Goal: Information Seeking & Learning: Learn about a topic

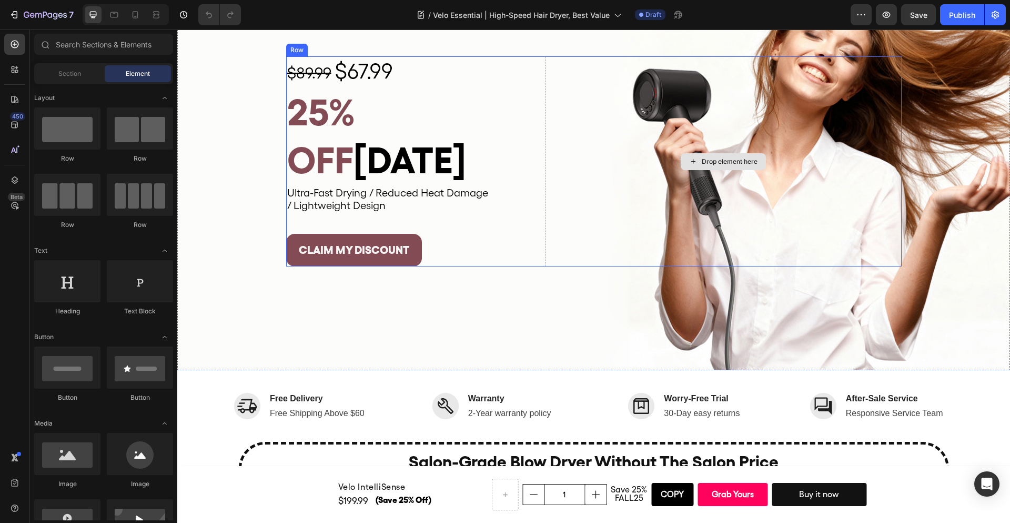
scroll to position [100, 0]
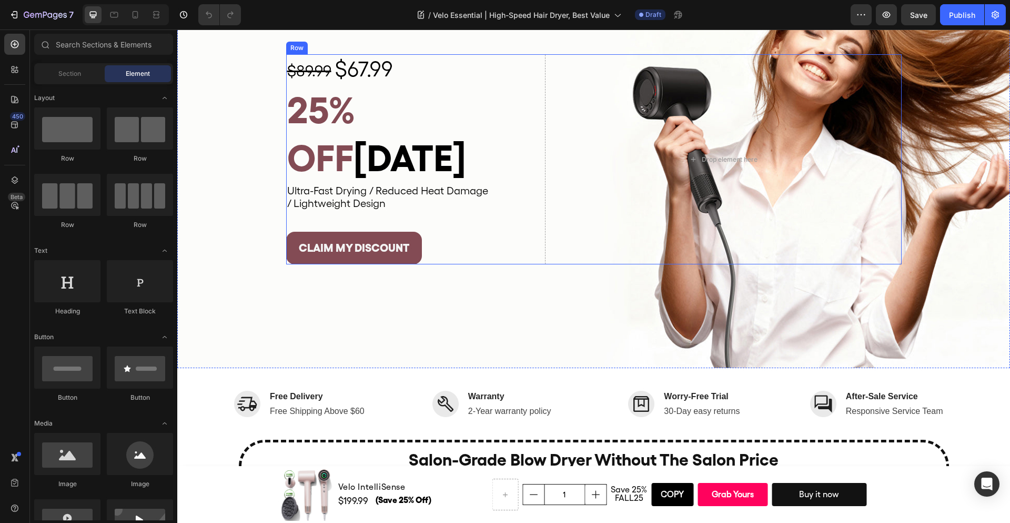
click at [465, 137] on span "[DATE]" at bounding box center [410, 158] width 113 height 44
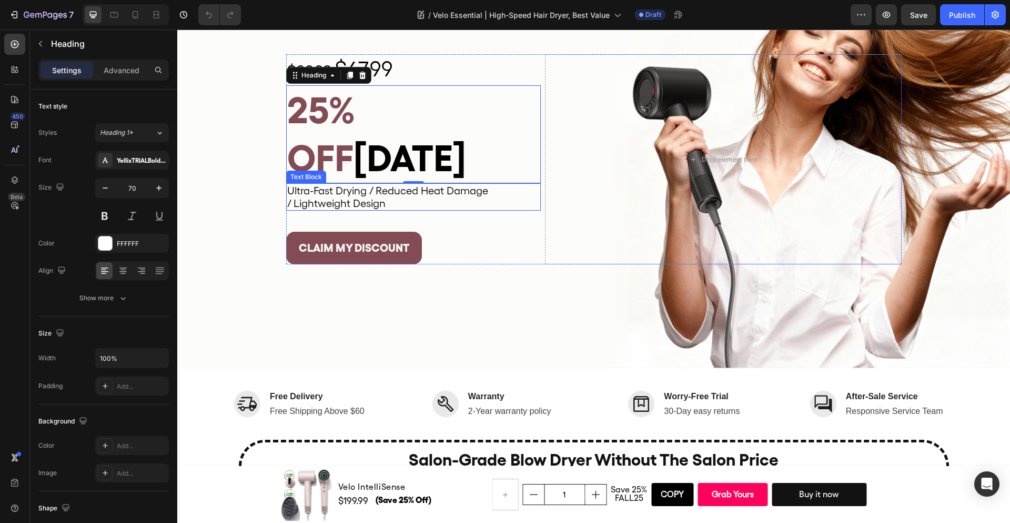
click at [461, 197] on p "/ Lightweight Design" at bounding box center [413, 203] width 253 height 13
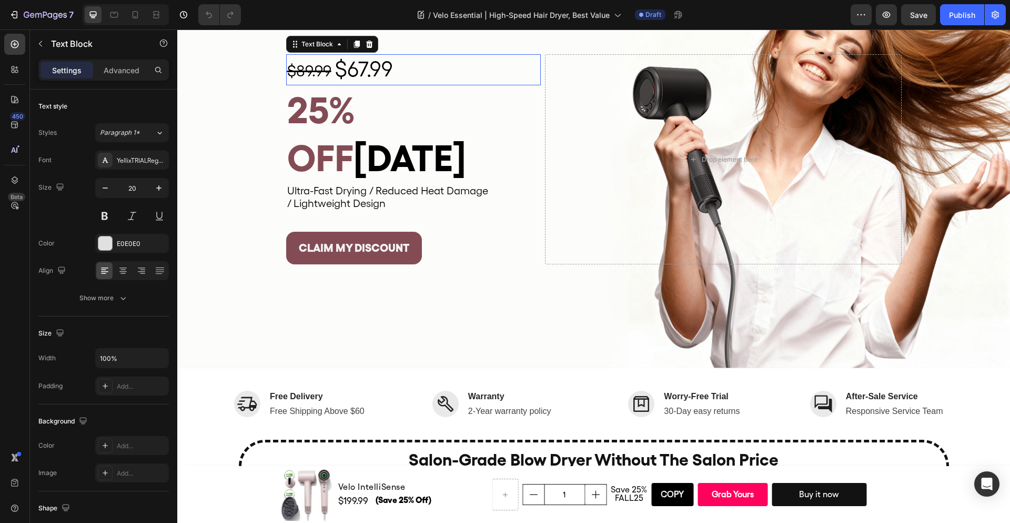
click at [471, 84] on p "$89.99 $67.99" at bounding box center [413, 69] width 253 height 29
click at [538, 256] on div "Background Image" at bounding box center [593, 159] width 833 height 417
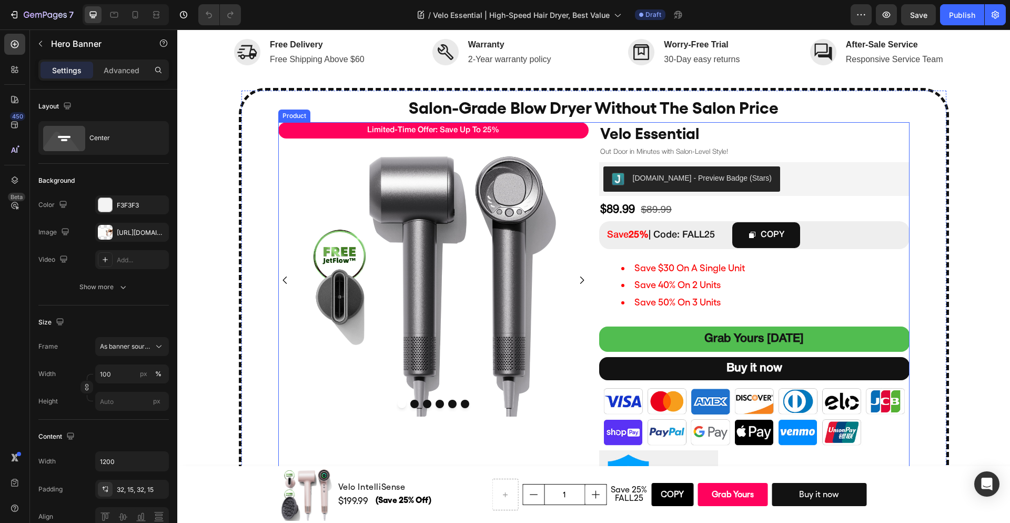
scroll to position [481, 0]
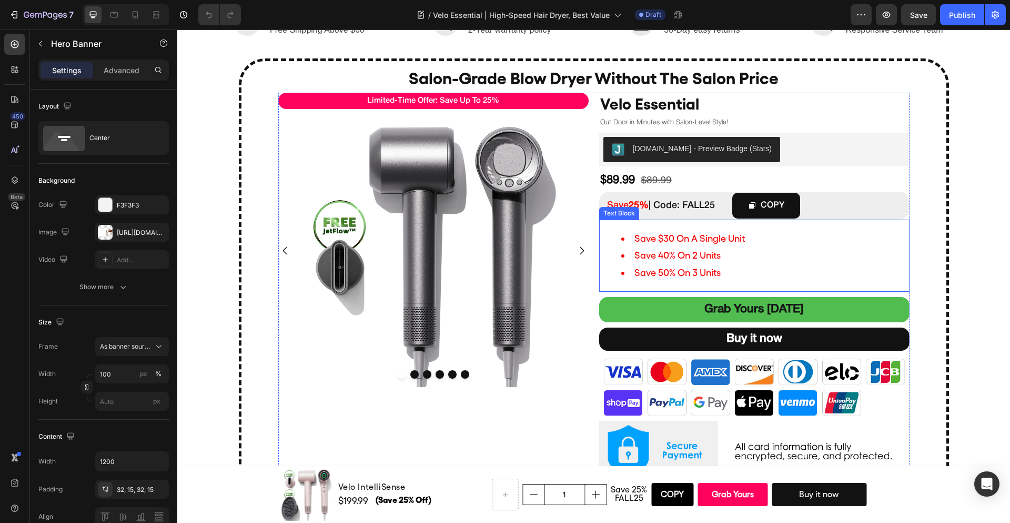
click at [702, 247] on li "save 40% on 2 units" at bounding box center [764, 255] width 287 height 17
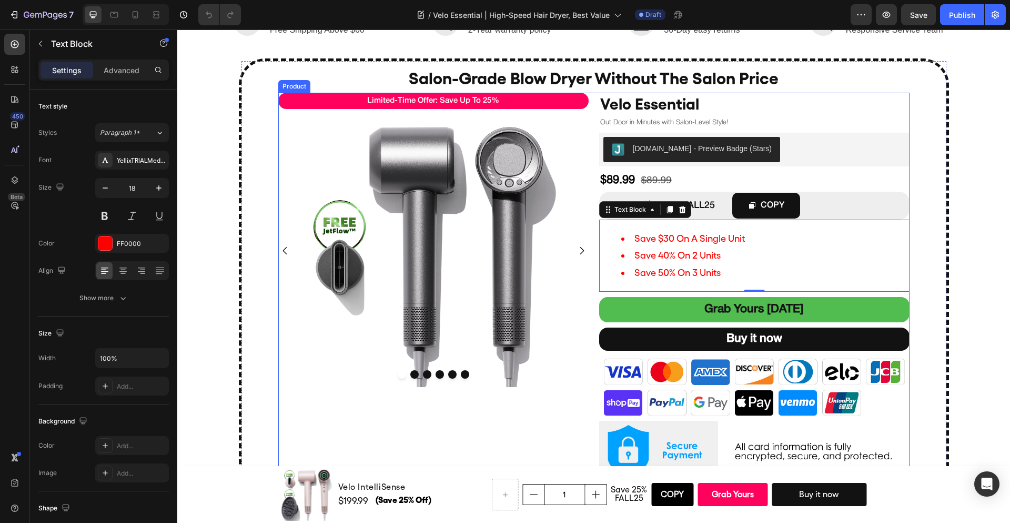
click at [590, 277] on div "limited-time offer: save up to 25% Text Block Product Images Velo Essential Pro…" at bounding box center [593, 290] width 631 height 395
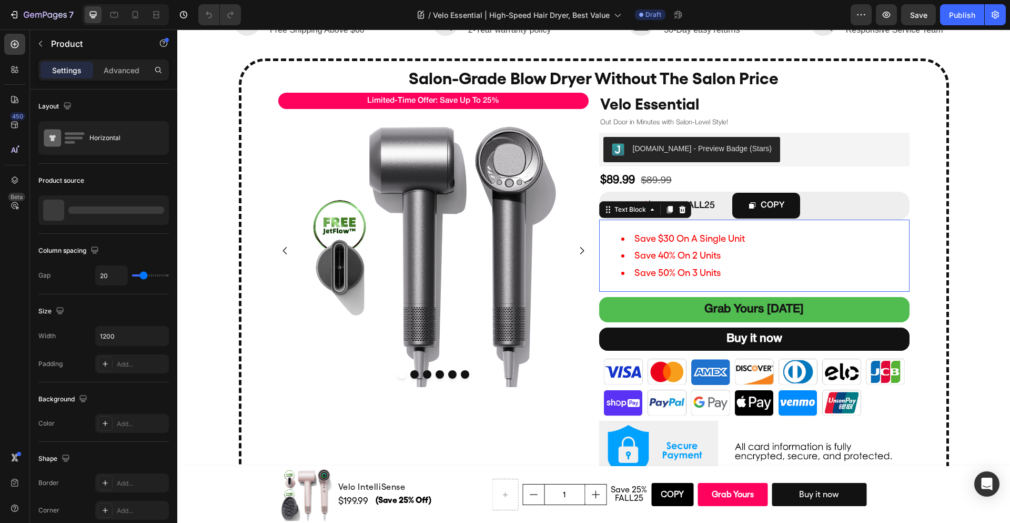
click at [694, 256] on span "save 40% on 2 units" at bounding box center [678, 254] width 86 height 11
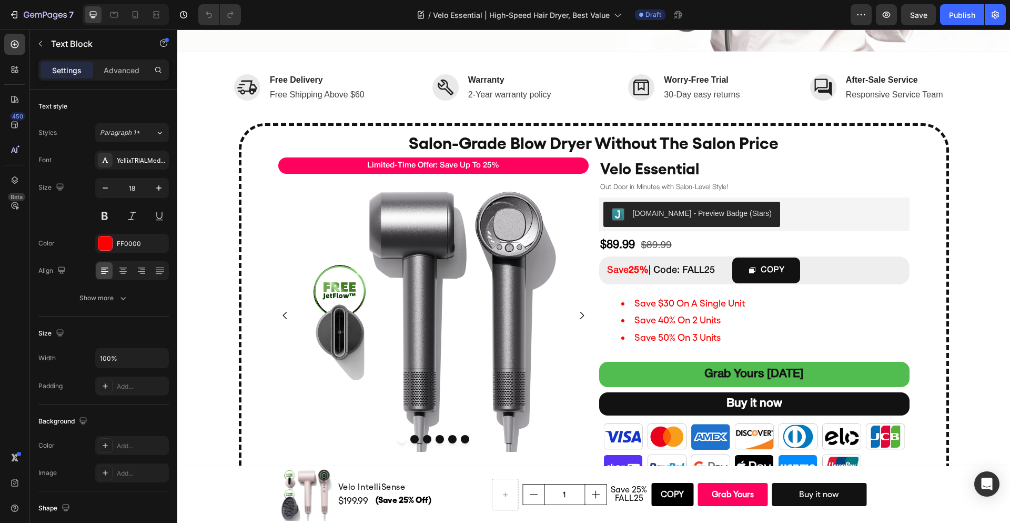
scroll to position [420, 0]
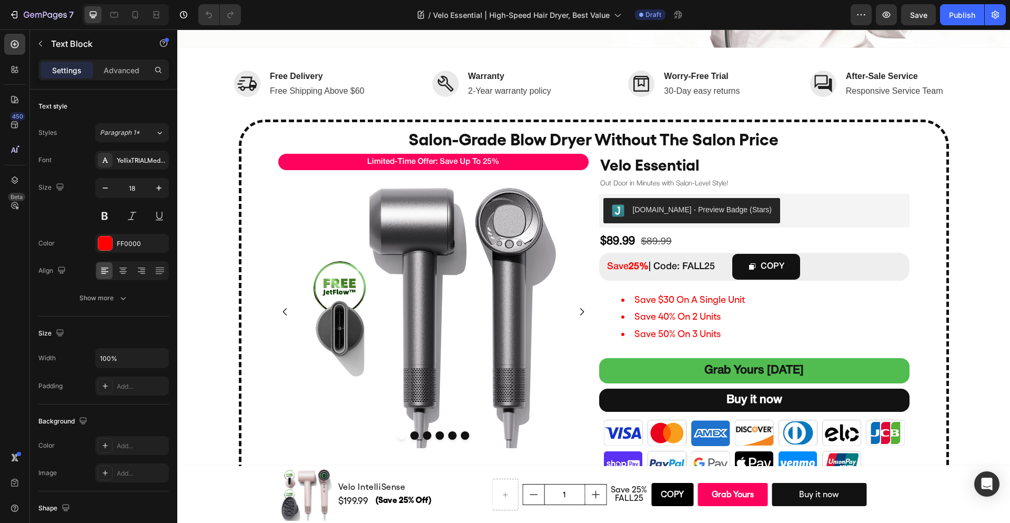
click at [674, 310] on span "save 40% on 2 units" at bounding box center [678, 315] width 86 height 11
drag, startPoint x: 659, startPoint y: 295, endPoint x: 668, endPoint y: 297, distance: 9.2
click at [668, 297] on span "save $30 on a single unit" at bounding box center [690, 299] width 111 height 11
click at [741, 303] on li "save $30 on a single unit" at bounding box center [764, 299] width 287 height 17
drag, startPoint x: 656, startPoint y: 314, endPoint x: 672, endPoint y: 317, distance: 17.1
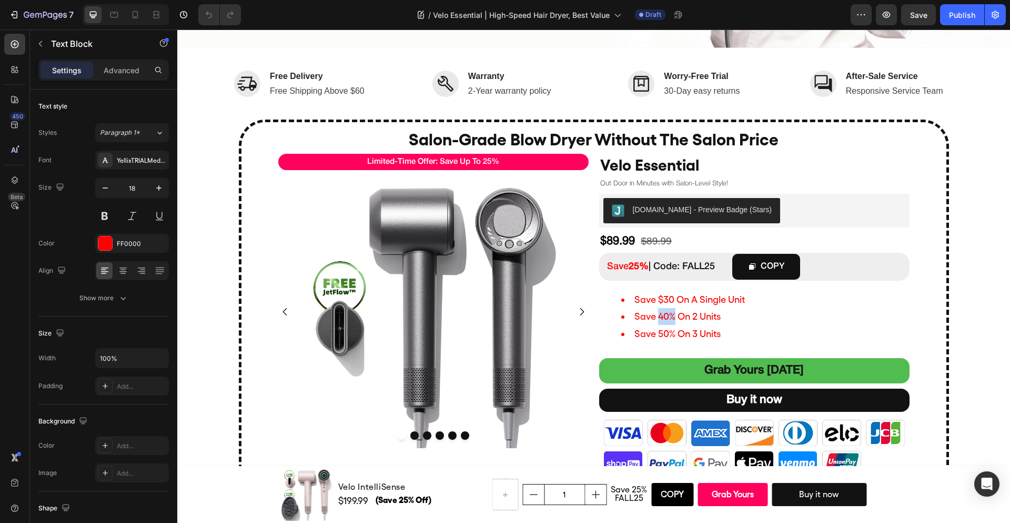
click at [672, 317] on span "save 40% on 2 units" at bounding box center [678, 315] width 86 height 11
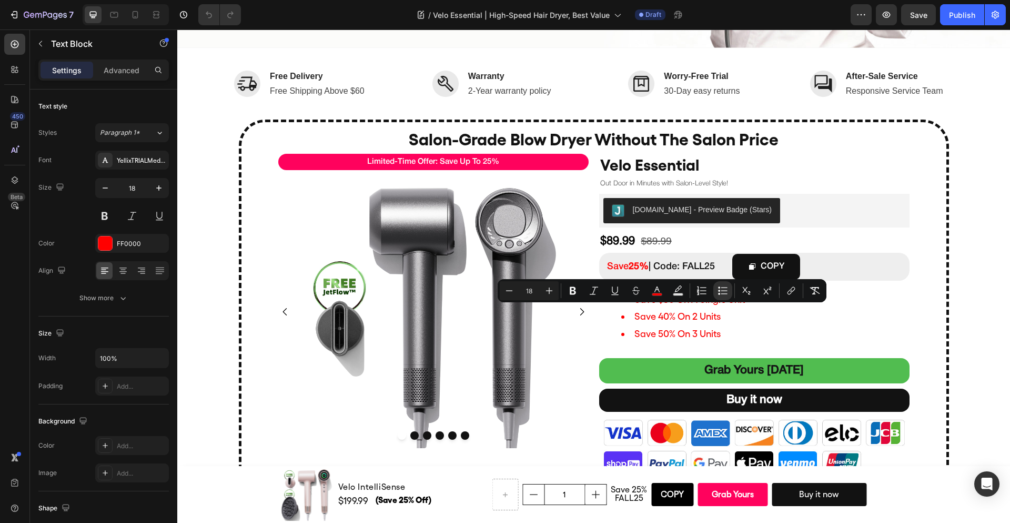
click at [675, 328] on span "save 50% on 3 units" at bounding box center [678, 333] width 86 height 11
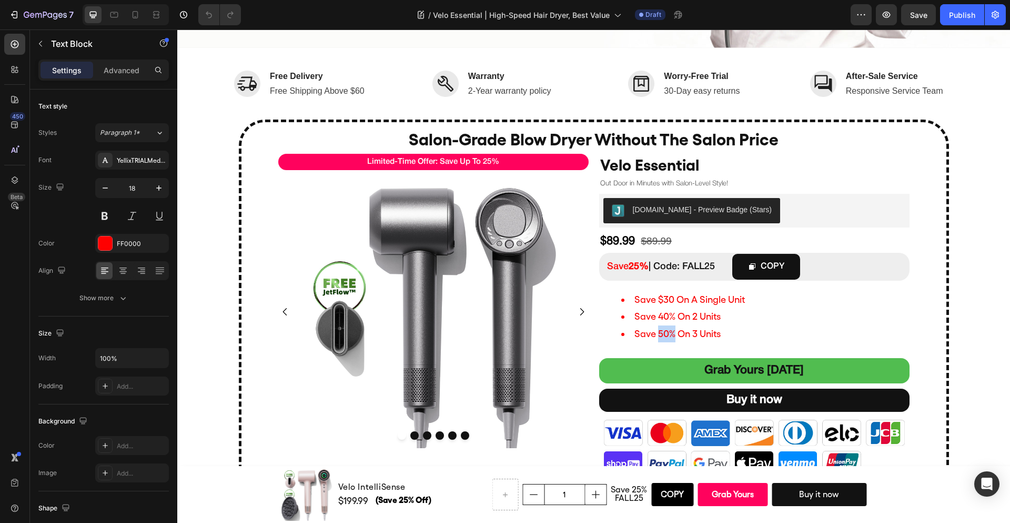
drag, startPoint x: 665, startPoint y: 332, endPoint x: 671, endPoint y: 333, distance: 6.3
click at [671, 333] on span "save 50% on 3 units" at bounding box center [678, 333] width 86 height 11
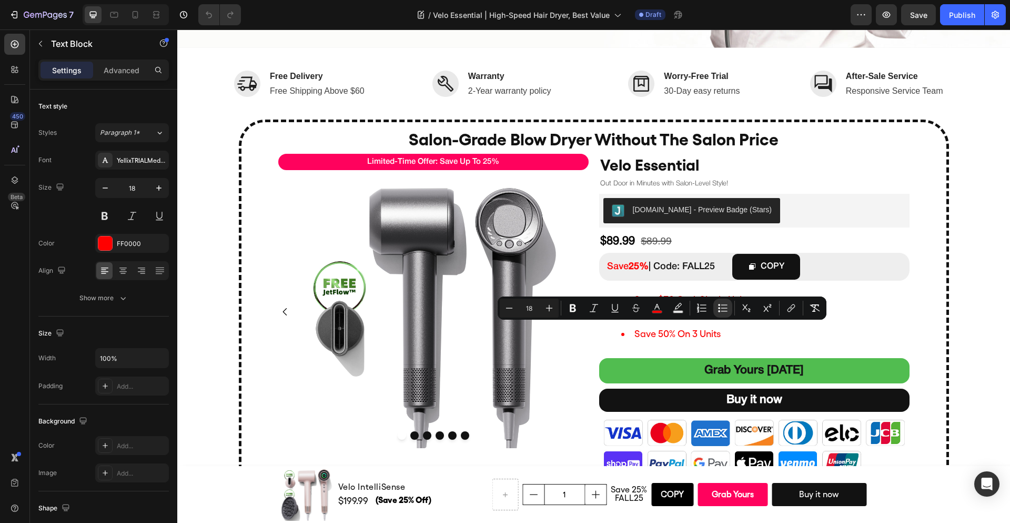
click at [708, 333] on span "save 50% on 3 units" at bounding box center [678, 333] width 86 height 11
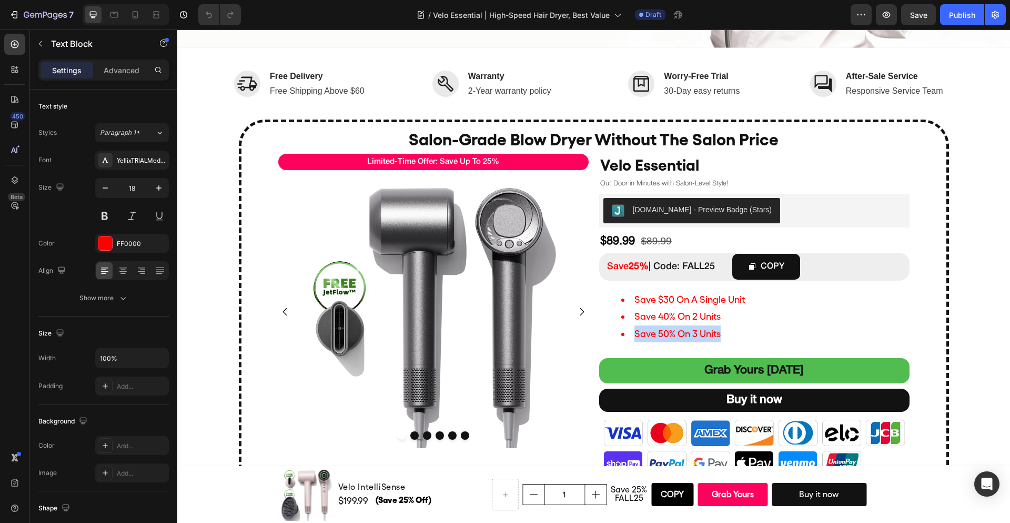
drag, startPoint x: 731, startPoint y: 330, endPoint x: 633, endPoint y: 329, distance: 98.4
click at [633, 329] on li "save 50% on 3 units" at bounding box center [764, 333] width 287 height 17
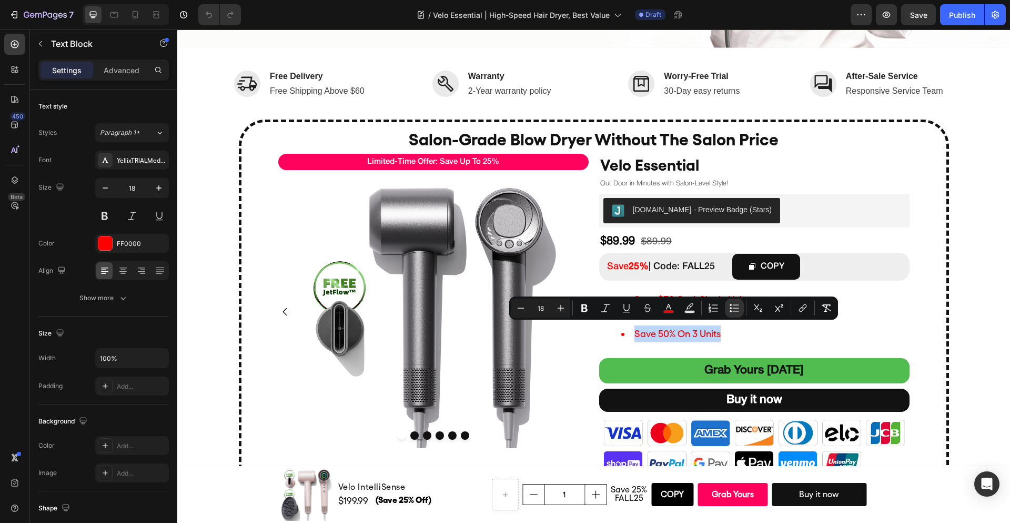
click at [707, 332] on span "save 50% on 3 units" at bounding box center [678, 333] width 86 height 11
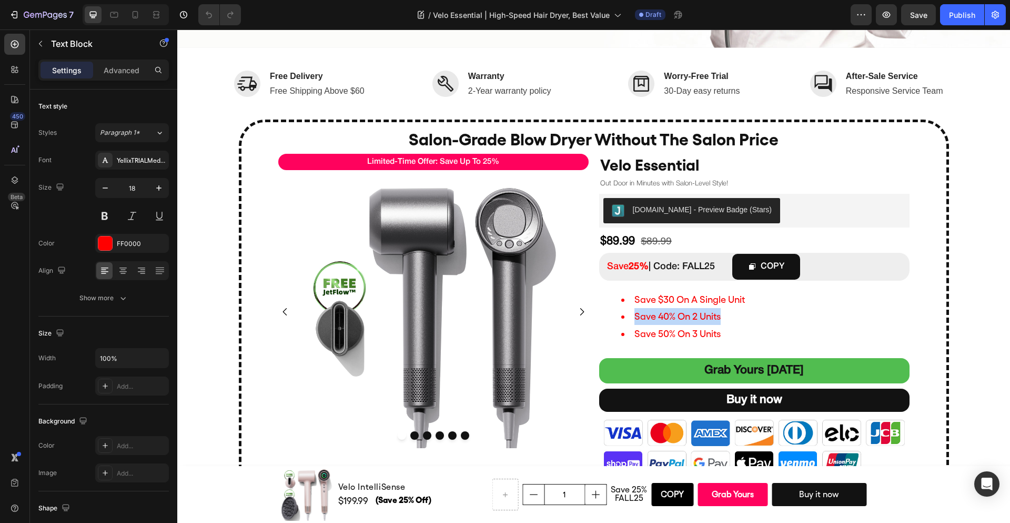
drag, startPoint x: 727, startPoint y: 317, endPoint x: 629, endPoint y: 316, distance: 97.9
click at [629, 316] on li "save 40% on 2 units" at bounding box center [764, 316] width 287 height 17
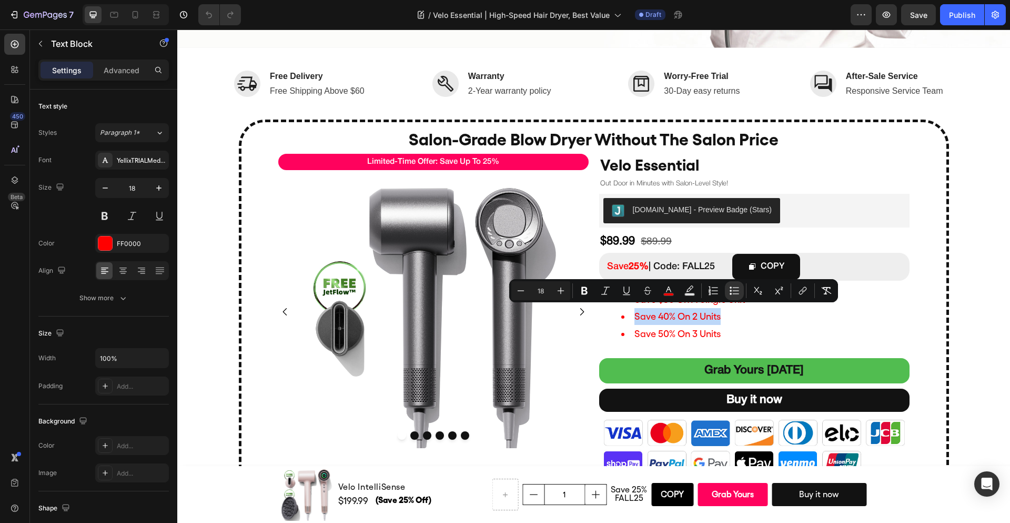
click at [742, 318] on li "save 40% on 2 units" at bounding box center [764, 316] width 287 height 17
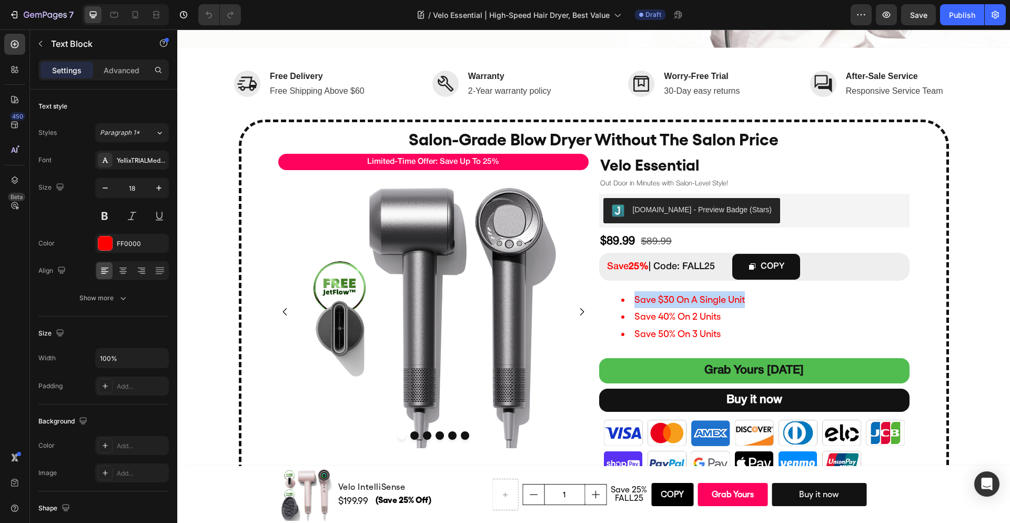
drag, startPoint x: 747, startPoint y: 300, endPoint x: 628, endPoint y: 303, distance: 118.9
click at [628, 303] on li "save $30 on a single unit" at bounding box center [764, 299] width 287 height 17
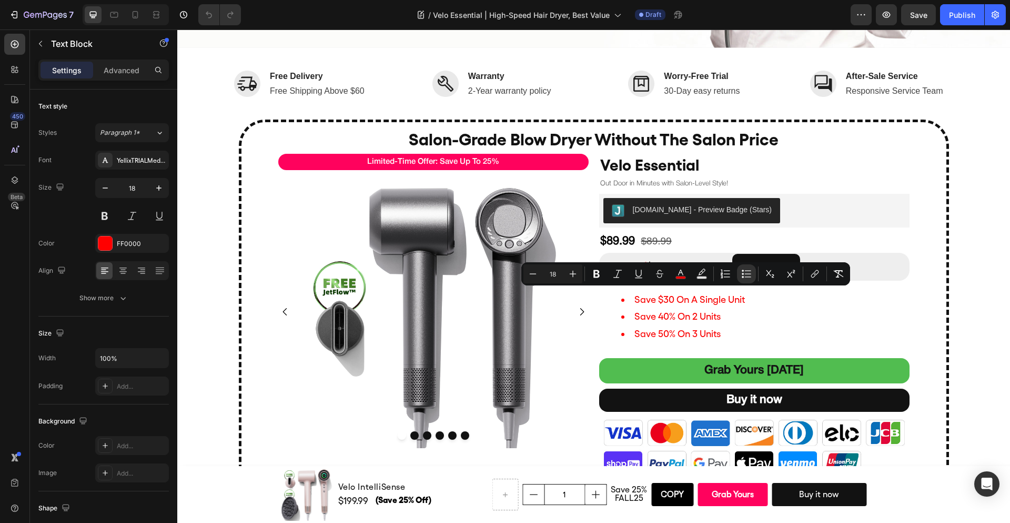
click at [731, 320] on li "save 40% on 2 units" at bounding box center [764, 316] width 287 height 17
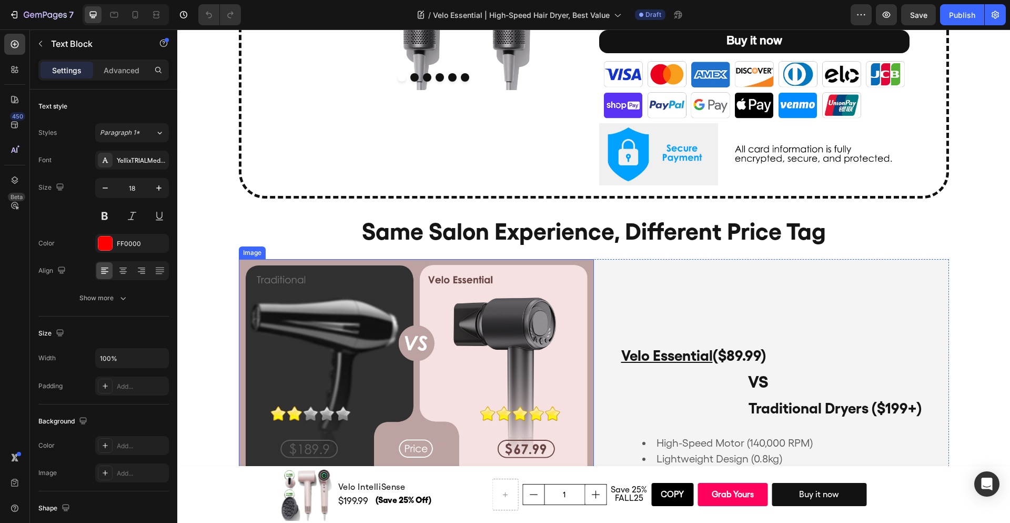
scroll to position [858, 0]
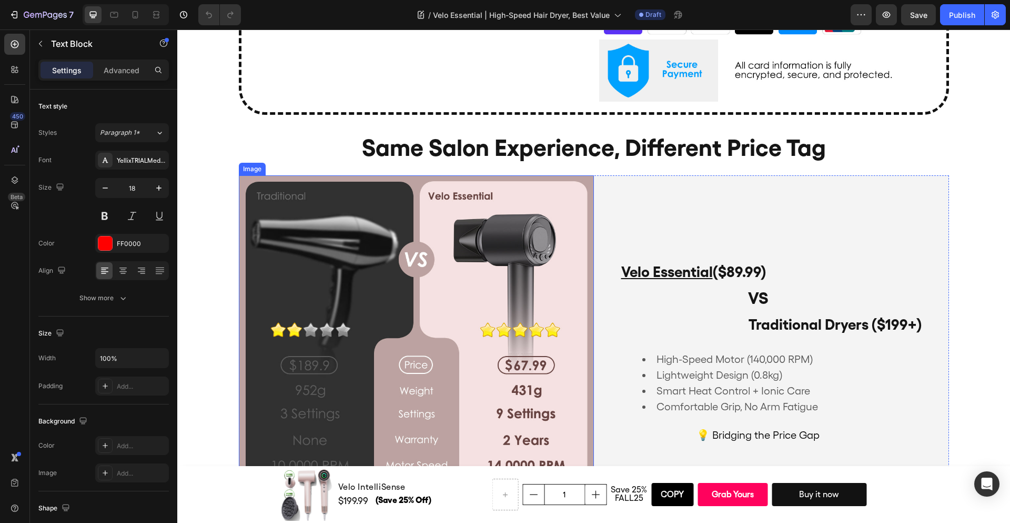
click at [558, 308] on img at bounding box center [416, 352] width 355 height 355
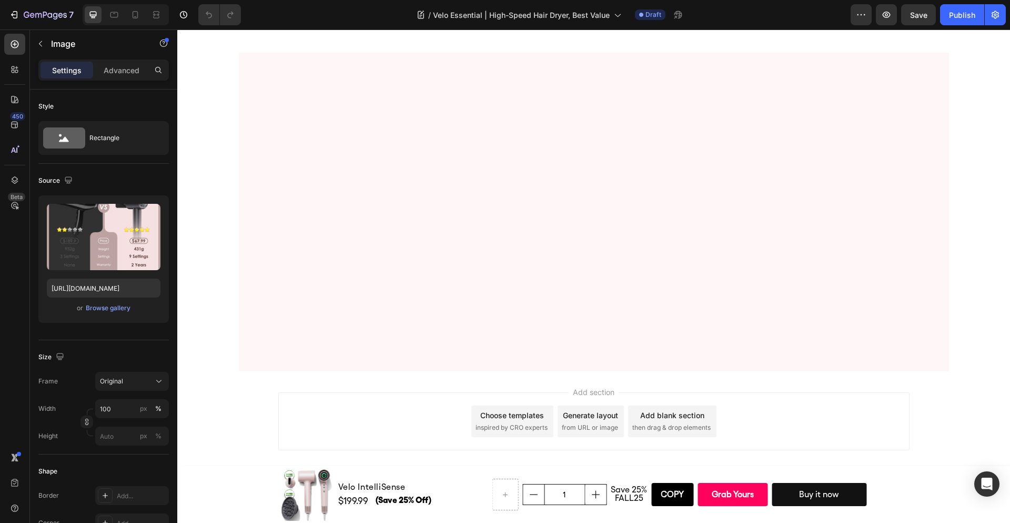
scroll to position [3322, 0]
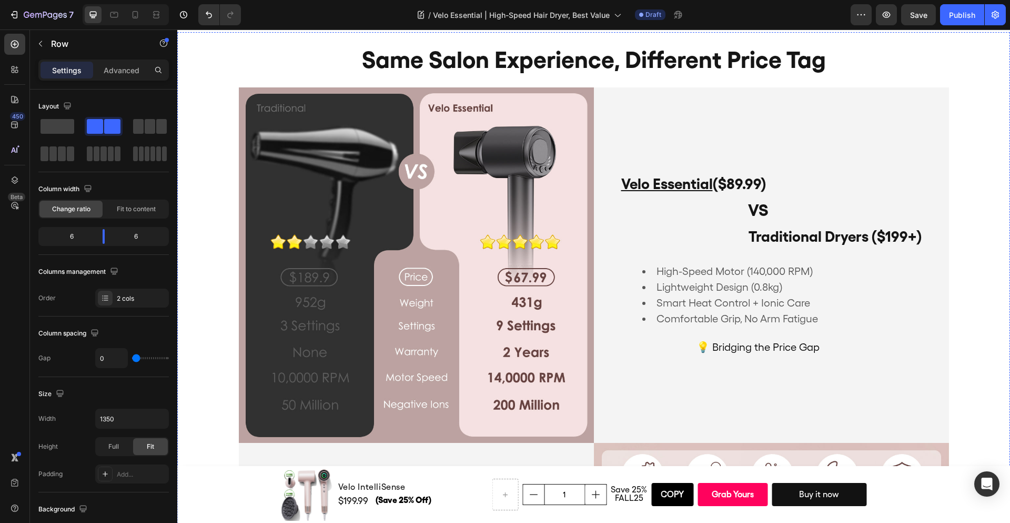
scroll to position [945, 0]
click at [767, 290] on li "Lightweight Design (0.8kg)" at bounding box center [769, 287] width 253 height 16
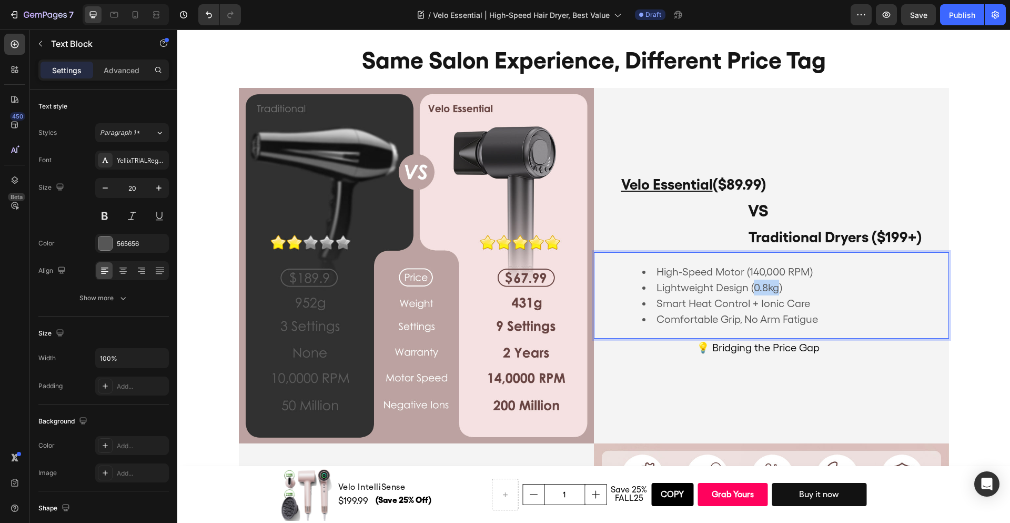
click at [767, 290] on li "Lightweight Design (0.8kg)" at bounding box center [769, 287] width 253 height 16
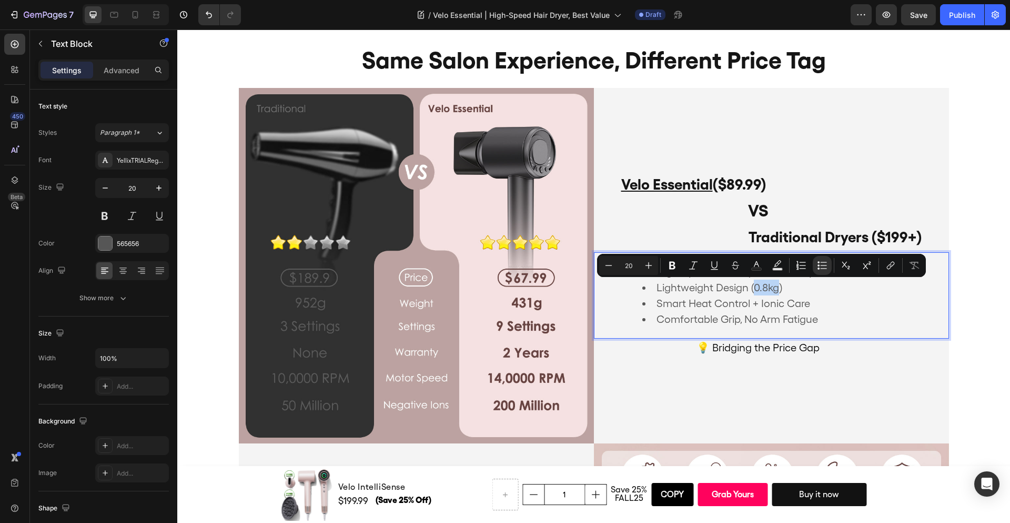
click at [766, 289] on li "Lightweight Design (0.8kg)" at bounding box center [769, 287] width 253 height 16
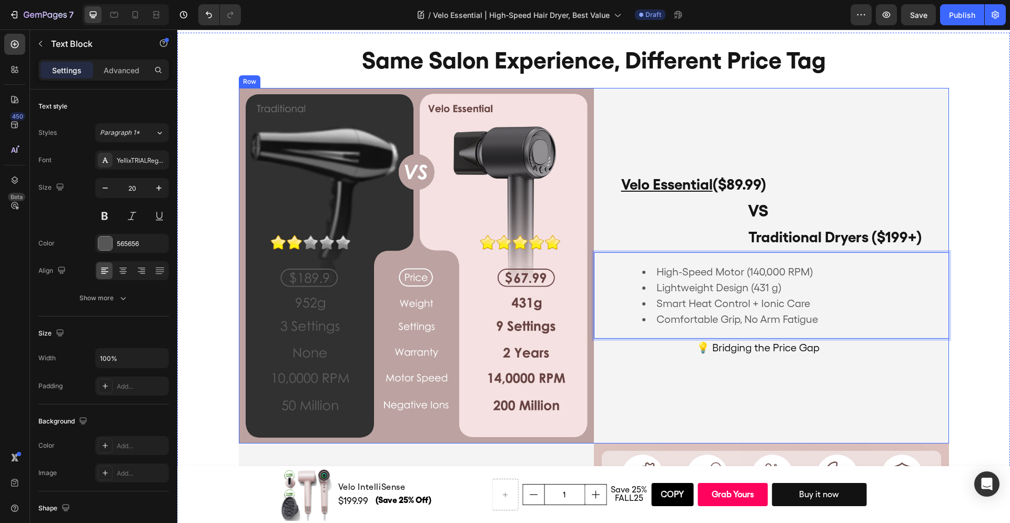
click at [664, 386] on div "Velo Essential ($89.99) Text Block VS Text Block Traditional Dryers ($199+) Tex…" at bounding box center [771, 265] width 355 height 355
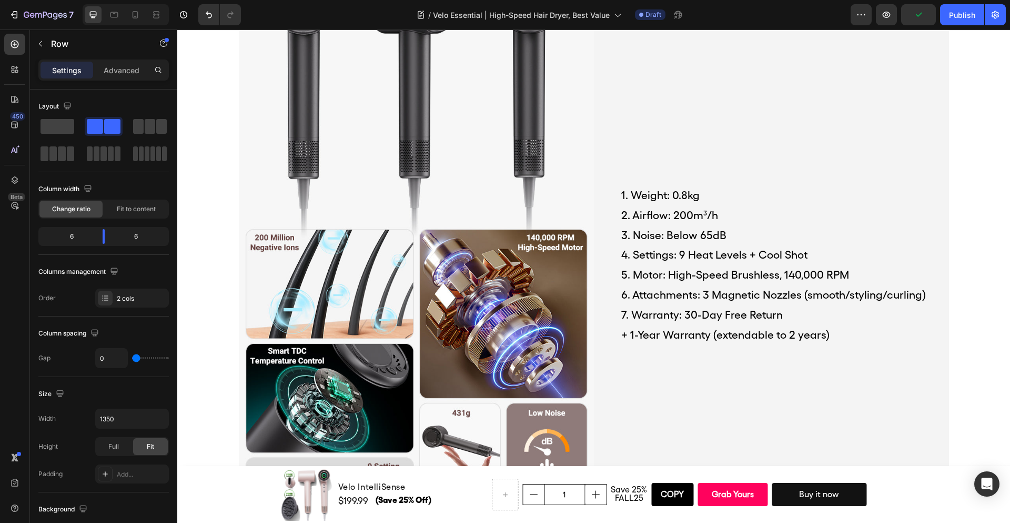
scroll to position [4115, 0]
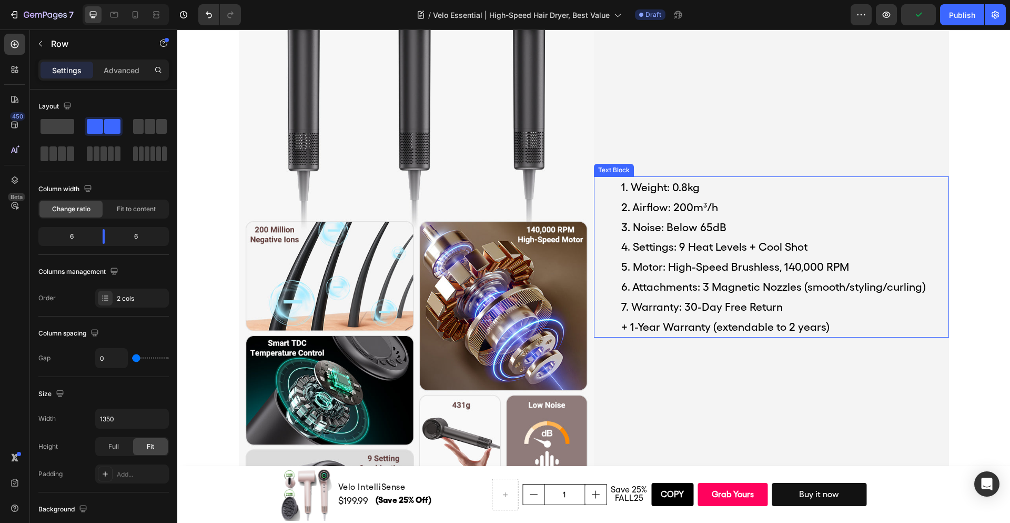
click at [684, 191] on p "1. Weight: 0.8kg" at bounding box center [784, 187] width 327 height 20
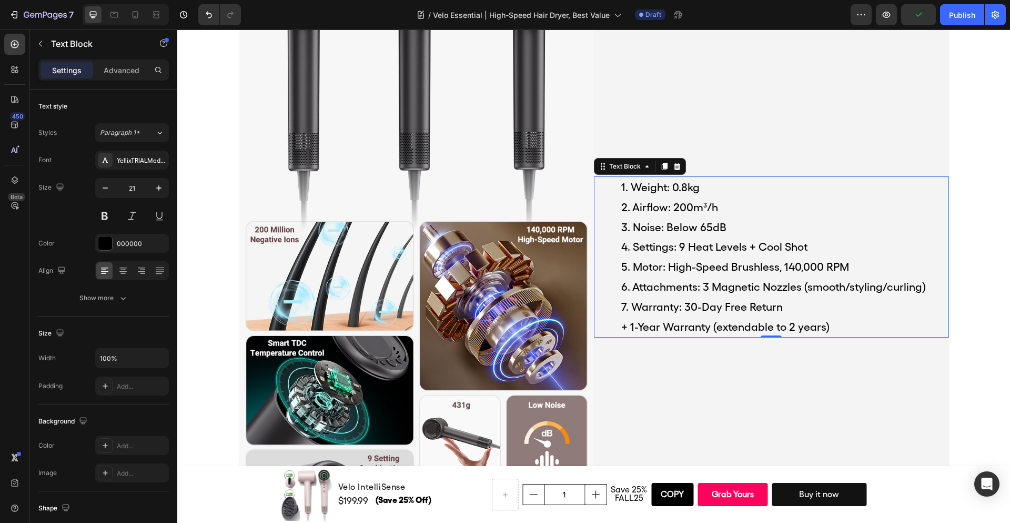
click at [683, 190] on p "1. Weight: 0.8kg" at bounding box center [784, 187] width 327 height 20
click at [686, 390] on div "1. Weight: 431 kg 2. Airflow: 200m³/h 3. Noise: Below 65dB 4. Settings: 9 Heat …" at bounding box center [771, 256] width 355 height 631
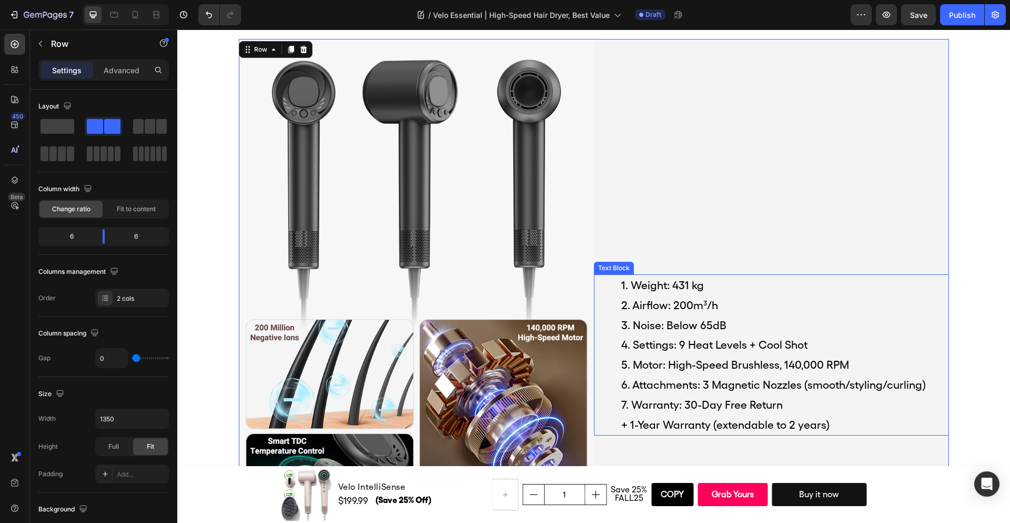
scroll to position [4005, 0]
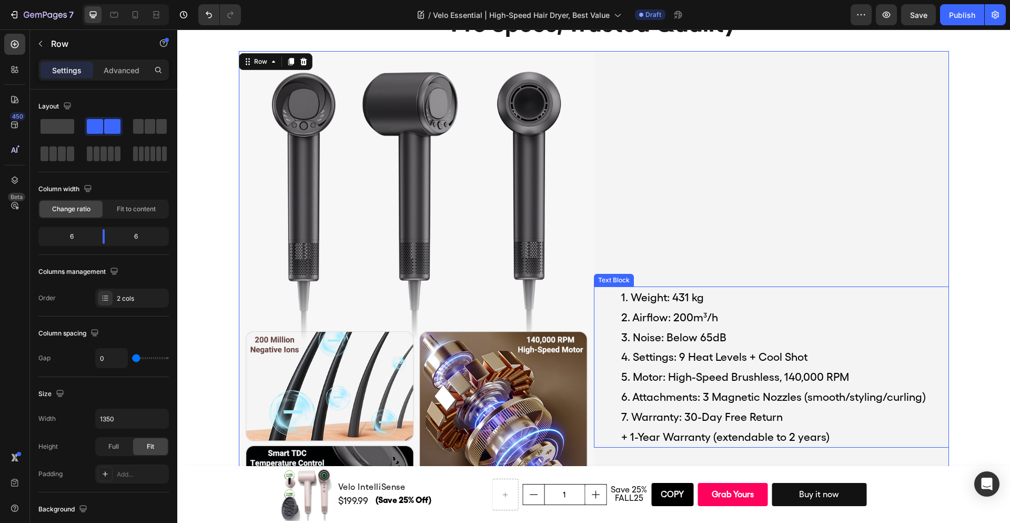
click at [695, 294] on p "1. Weight: 431 kg" at bounding box center [784, 297] width 327 height 20
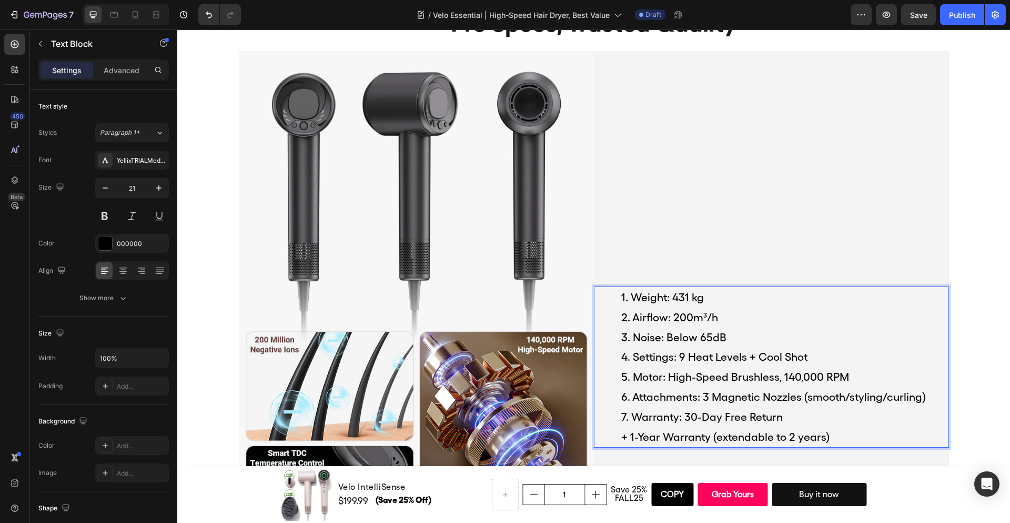
click at [692, 297] on p "1. Weight: 431 kg" at bounding box center [784, 297] width 327 height 20
click at [745, 278] on div "1. Weight: 431 g 2. Airflow: 200m³/h 3. Noise: Below 65dB 4. Settings: 9 Heat L…" at bounding box center [771, 366] width 355 height 631
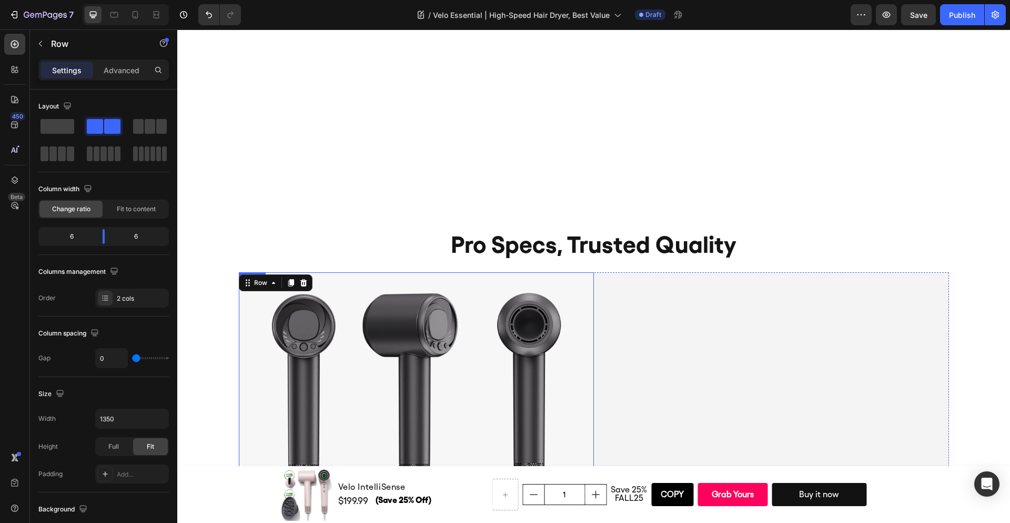
scroll to position [3780, 0]
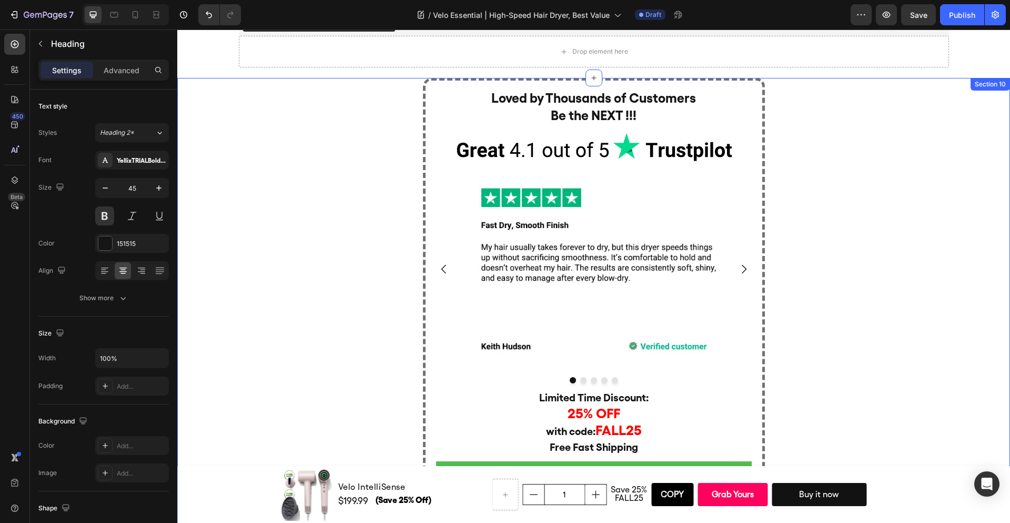
scroll to position [4653, 0]
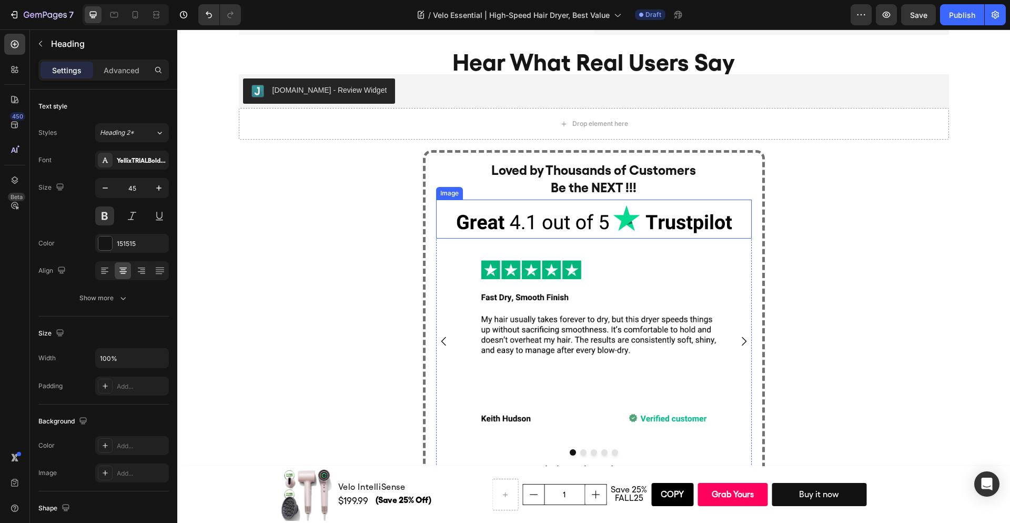
click at [454, 220] on img at bounding box center [594, 218] width 316 height 39
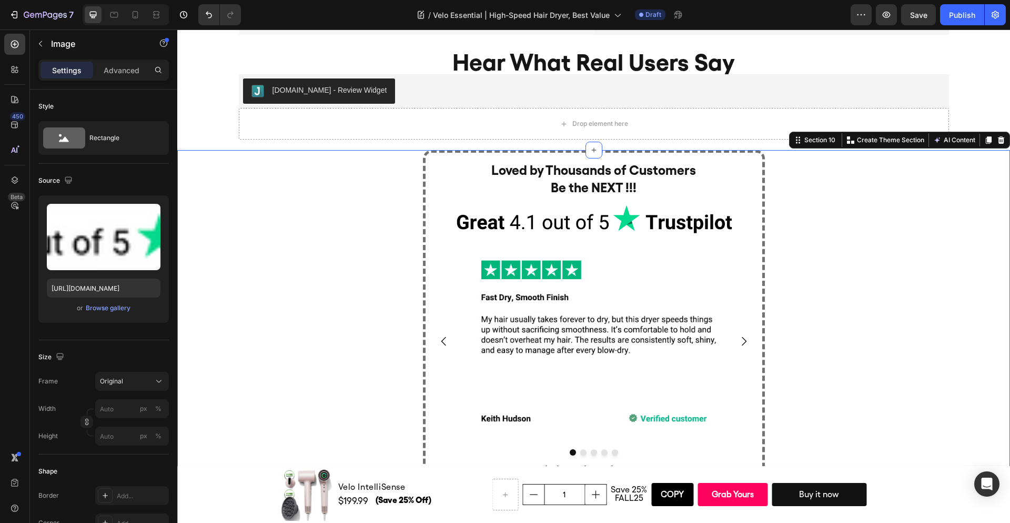
click at [372, 210] on div "Loved by Thousands of Customers Be the NEXT !!! Heading Image Image Image Image…" at bounding box center [593, 374] width 833 height 448
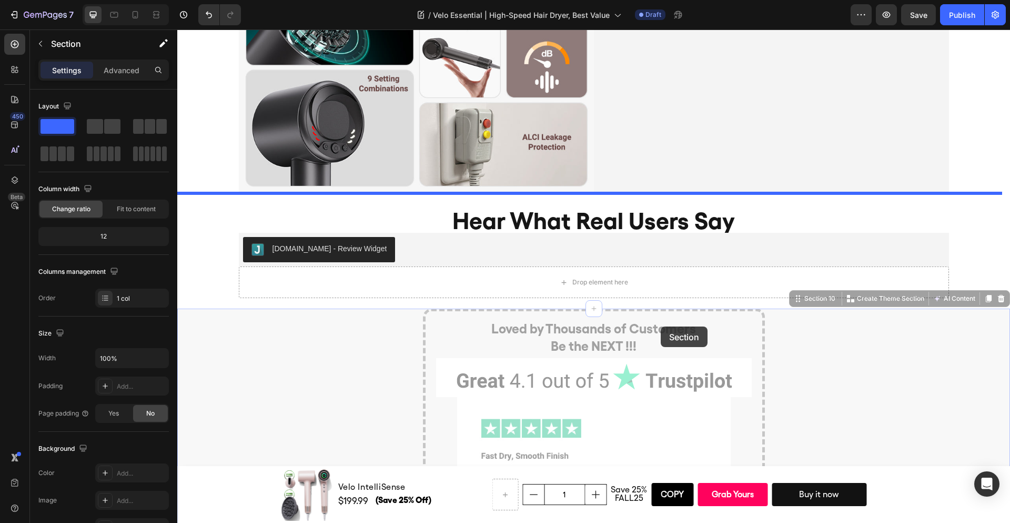
scroll to position [4750, 0]
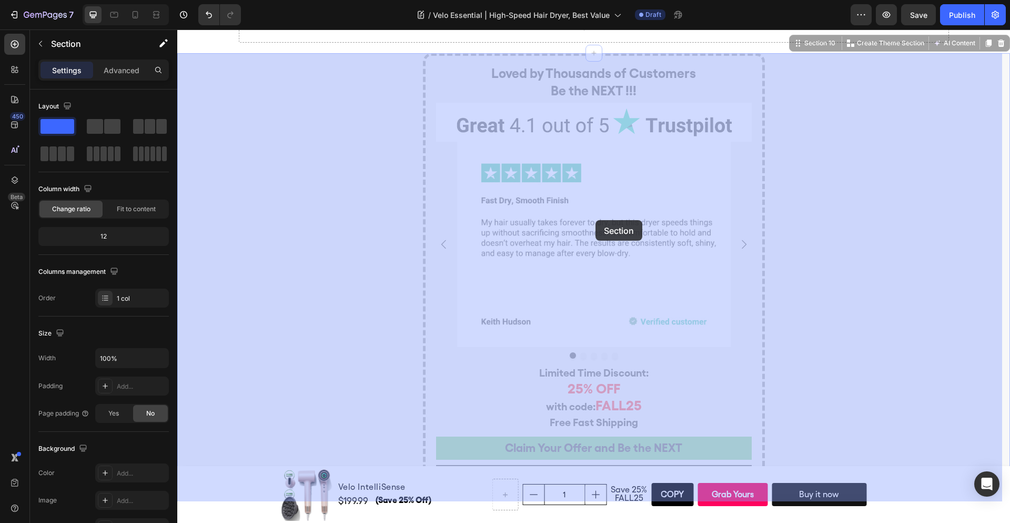
drag, startPoint x: 802, startPoint y: 139, endPoint x: 595, endPoint y: 219, distance: 222.2
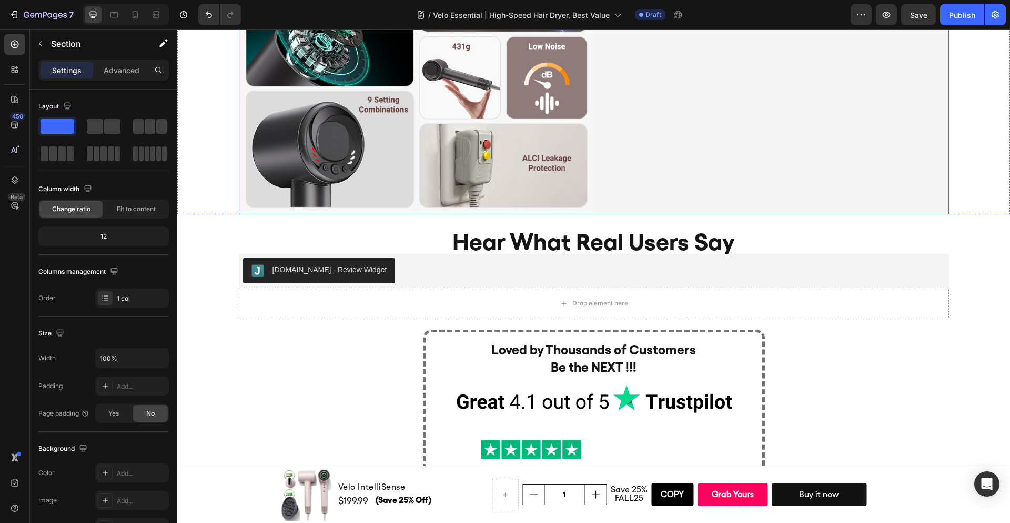
scroll to position [4519, 0]
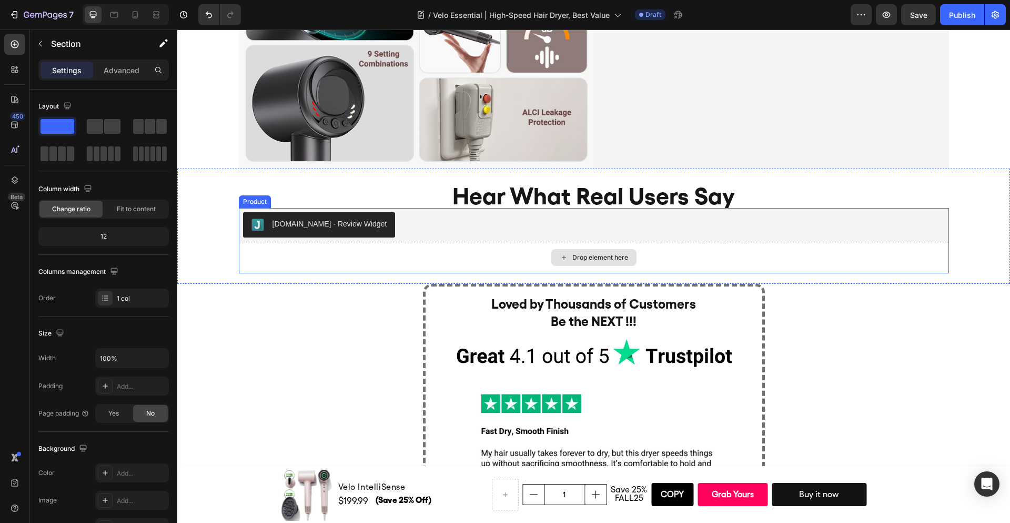
click at [455, 242] on div "Drop element here" at bounding box center [594, 258] width 710 height 32
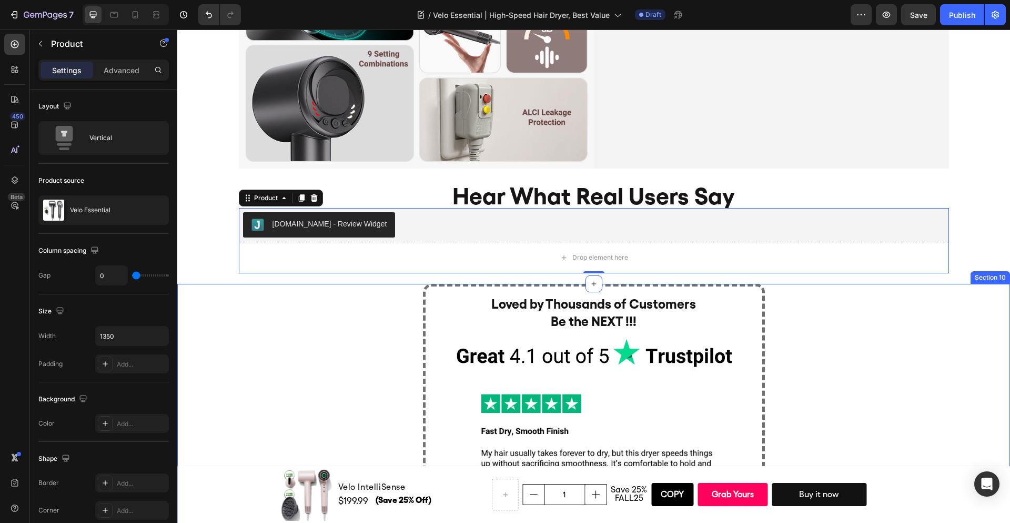
click at [864, 369] on div "Loved by Thousands of Customers Be the NEXT !!! Heading Image Image Image Image…" at bounding box center [593, 508] width 833 height 448
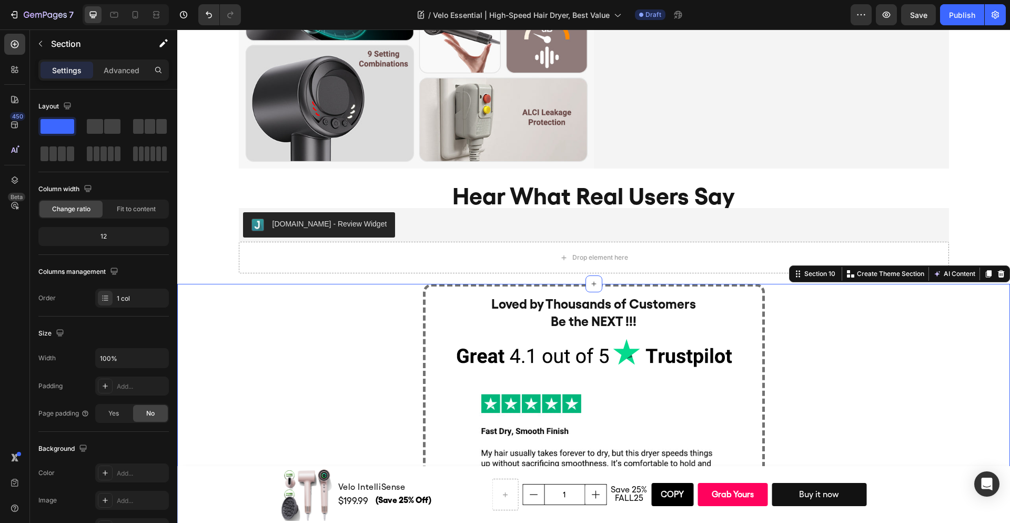
click at [358, 358] on div "Loved by Thousands of Customers Be the NEXT !!! Heading Image Image Image Image…" at bounding box center [593, 508] width 833 height 448
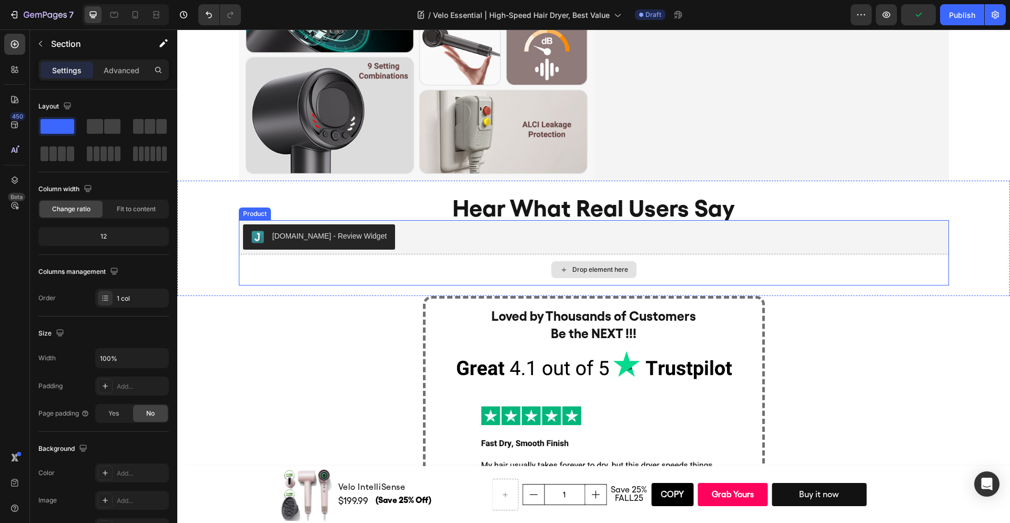
scroll to position [4508, 0]
click at [491, 204] on h2 "Hear What Real Users Say" at bounding box center [593, 207] width 833 height 45
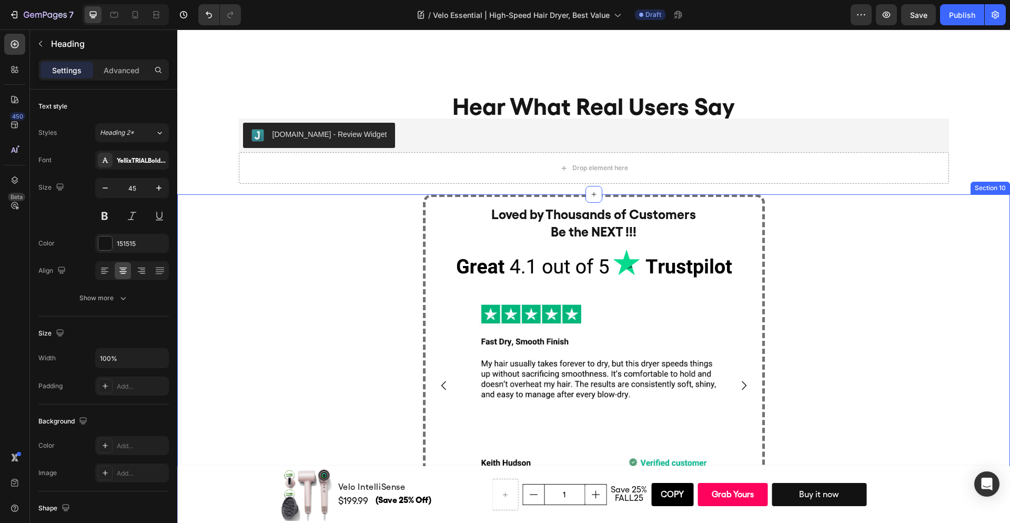
scroll to position [4806, 0]
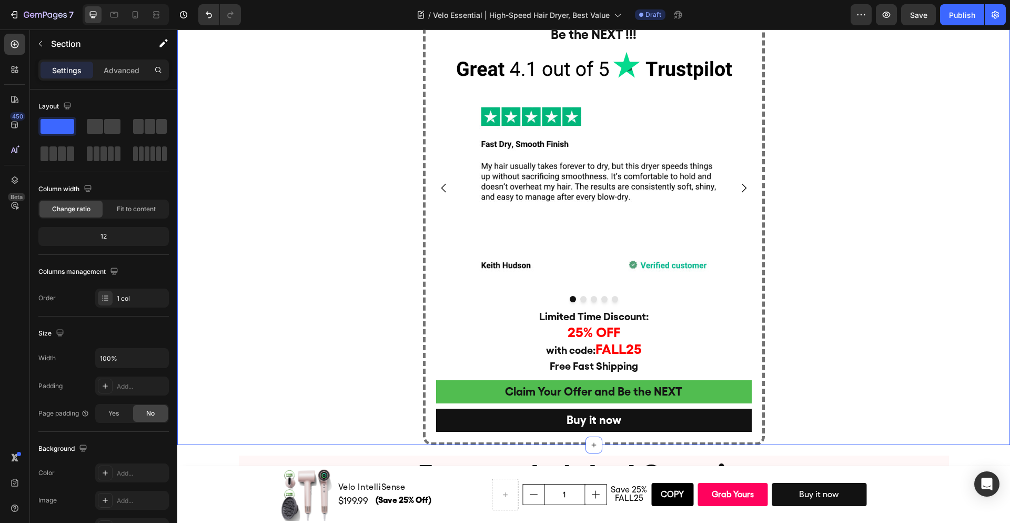
click at [839, 282] on div "Loved by Thousands of Customers Be the NEXT !!! Heading Image Image Image Image…" at bounding box center [593, 221] width 833 height 448
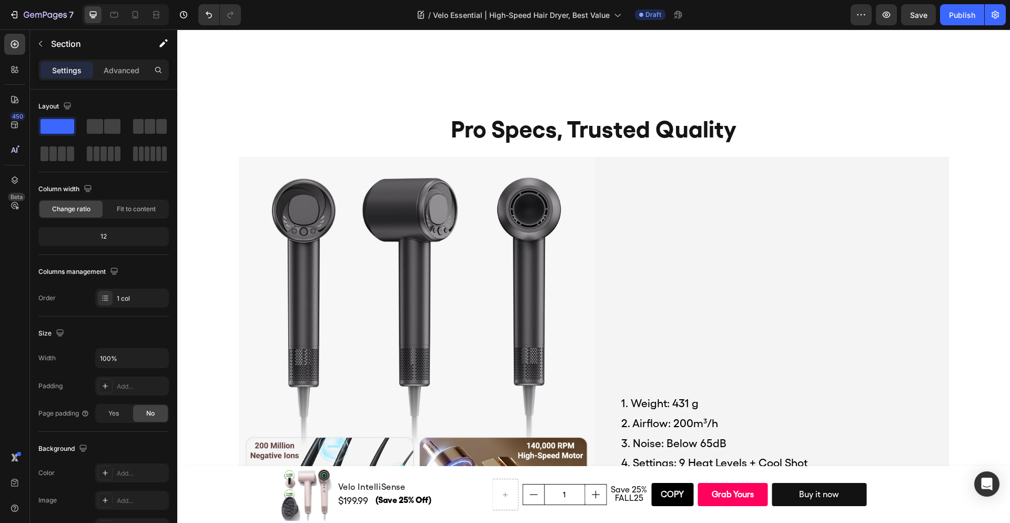
scroll to position [4001, 0]
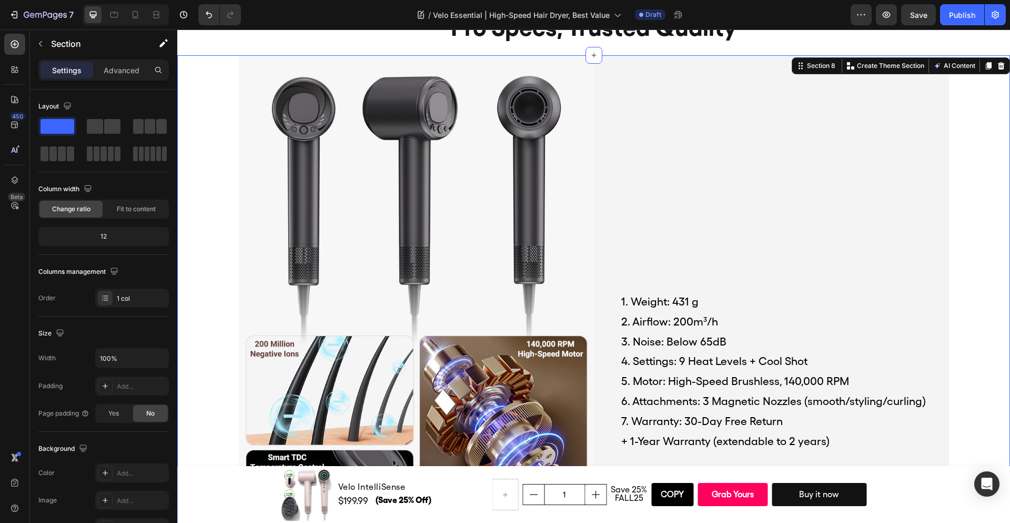
click at [970, 183] on div "Image 1. Weight: 431 g 2. Airflow: 200m³/h 3. Noise: Below 65dB 4. Settings: 9 …" at bounding box center [593, 370] width 833 height 631
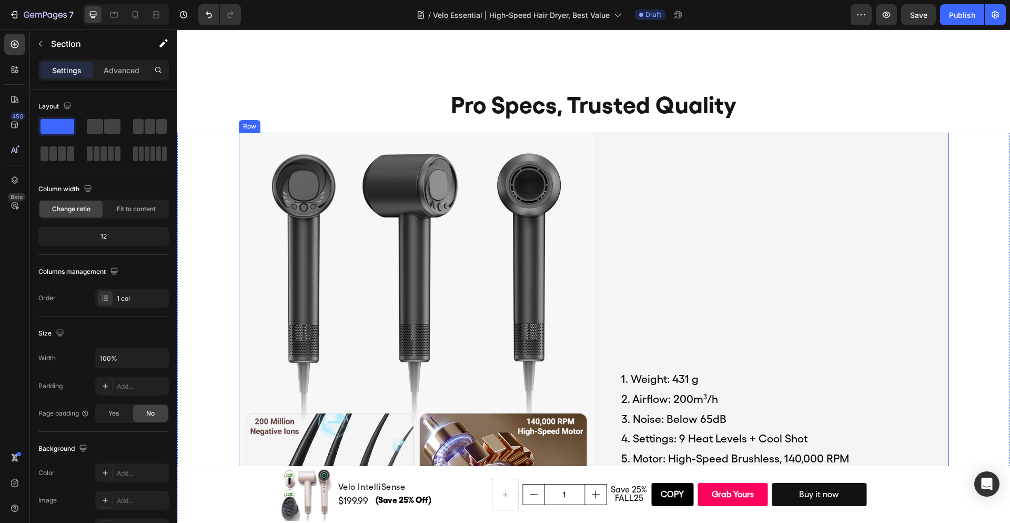
scroll to position [3921, 0]
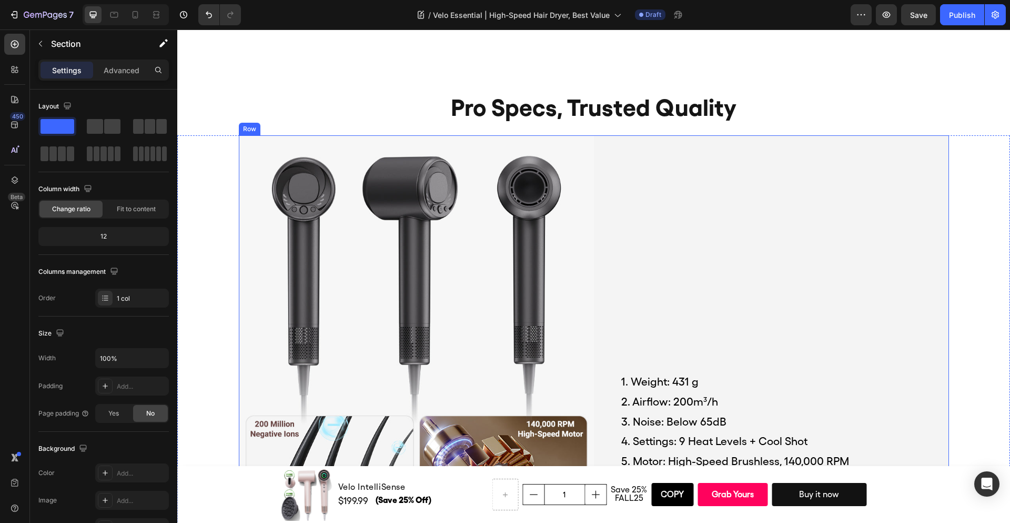
click at [734, 279] on div "1. Weight: 431 g 2. Airflow: 200m³/h 3. Noise: Below 65dB 4. Settings: 9 Heat L…" at bounding box center [771, 450] width 355 height 631
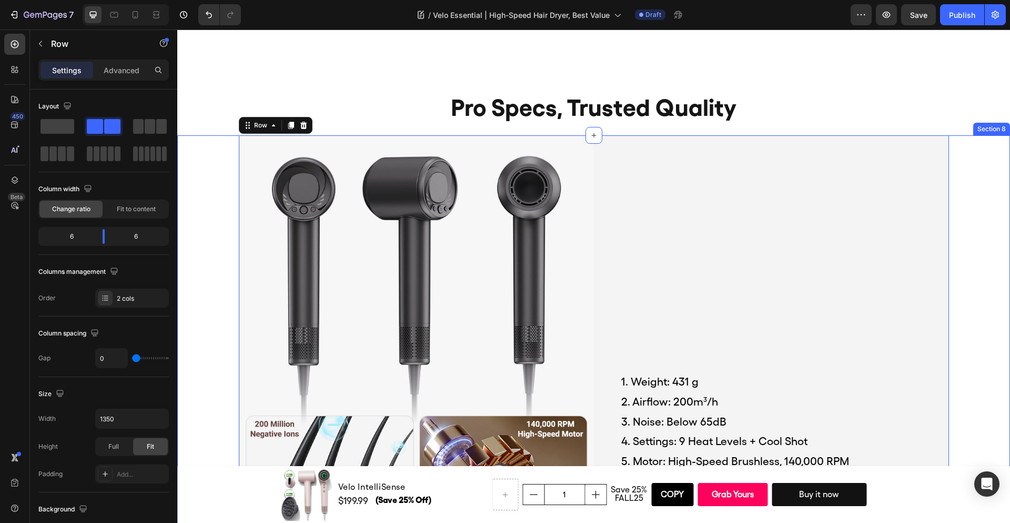
click at [961, 284] on div "Image 1. Weight: 431 g 2. Airflow: 200m³/h 3. Noise: Below 65dB 4. Settings: 9 …" at bounding box center [593, 450] width 833 height 631
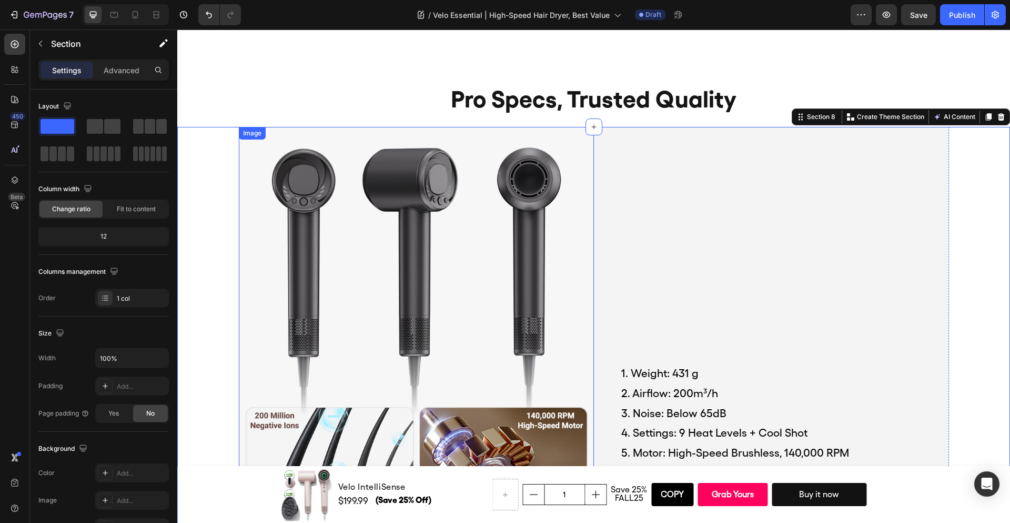
scroll to position [3916, 0]
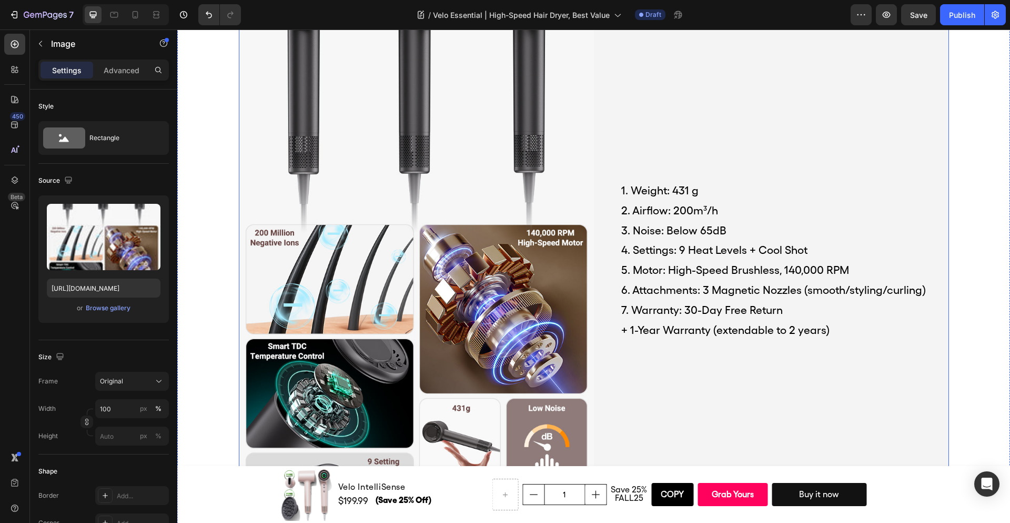
scroll to position [3920, 0]
